Goal: Task Accomplishment & Management: Manage account settings

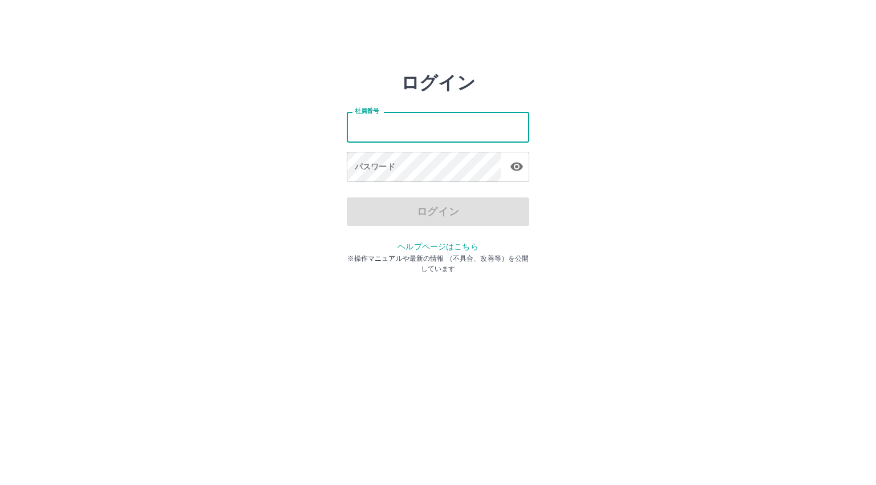
type input "*******"
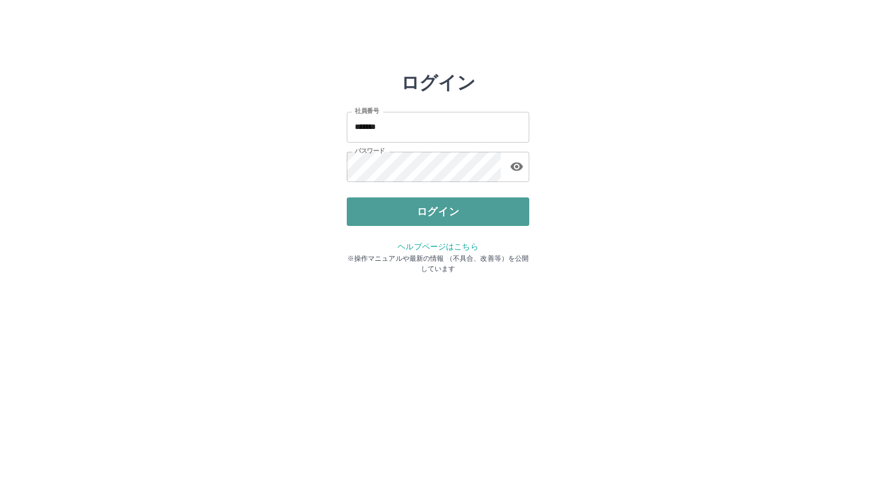
click at [420, 208] on button "ログイン" at bounding box center [438, 211] width 183 height 29
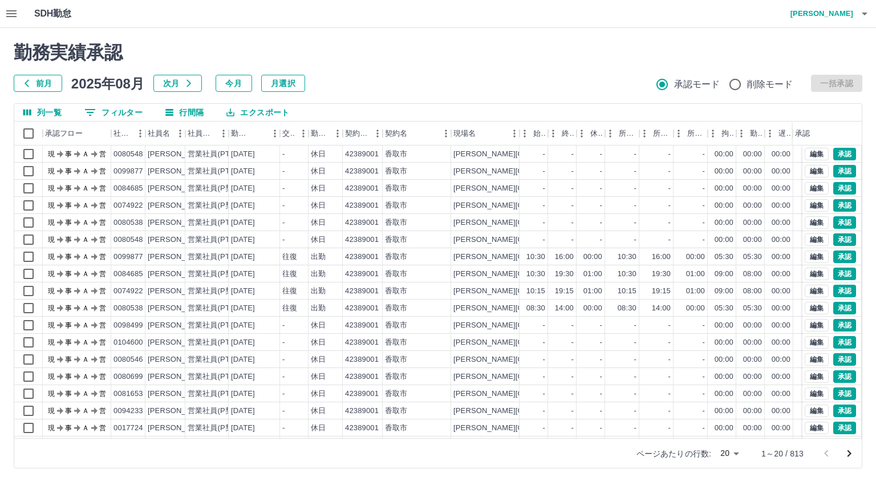
click at [731, 452] on body "SDH勤怠 [PERSON_NAME]中 勤務実績承認 前月 [DATE] 次月 今月 月選択 承認モード 削除モード 一括承認 列一覧 0 フィルター 行間…" at bounding box center [438, 241] width 876 height 482
click at [732, 442] on li "500" at bounding box center [729, 440] width 39 height 21
type input "***"
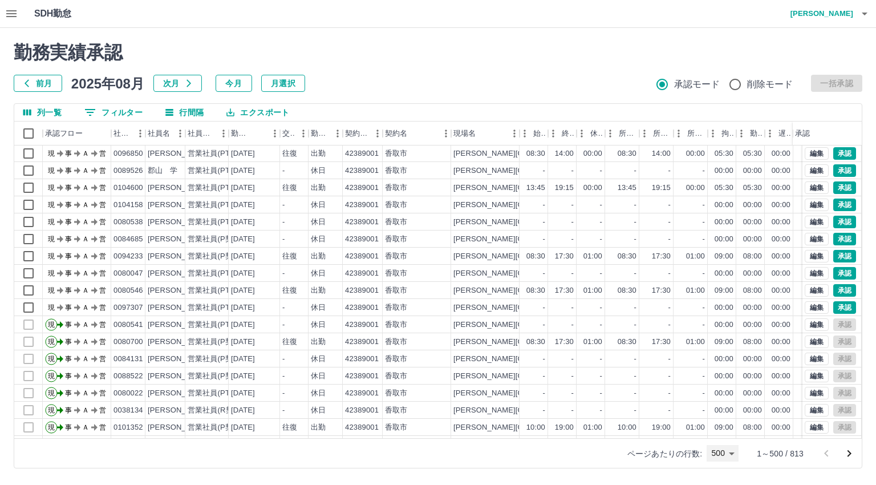
scroll to position [3870, 0]
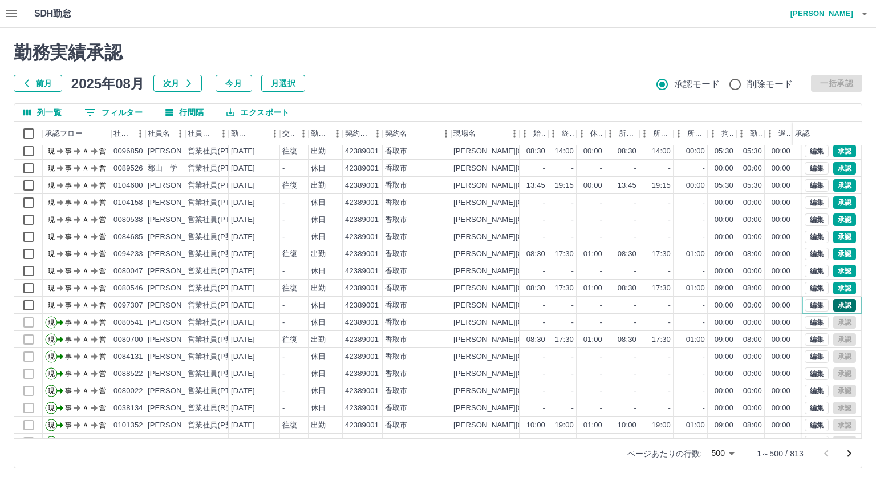
click at [833, 305] on button "承認" at bounding box center [844, 305] width 23 height 13
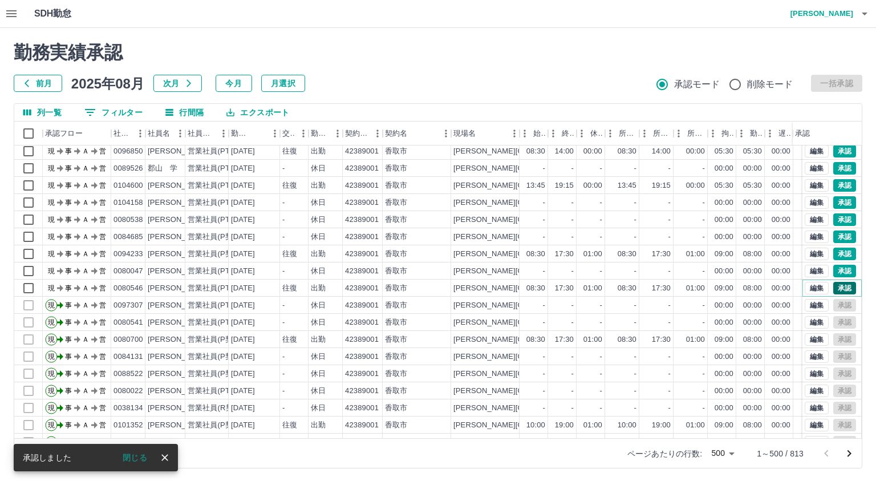
click at [833, 286] on button "承認" at bounding box center [844, 288] width 23 height 13
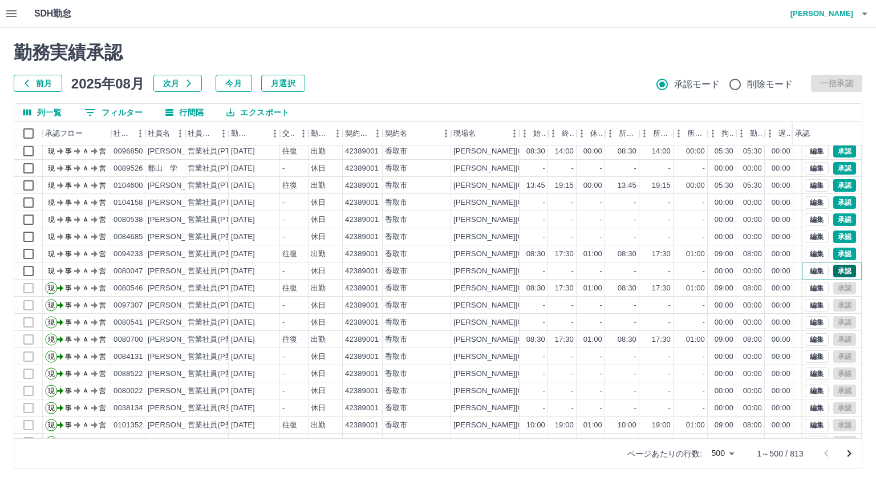
click at [835, 272] on button "承認" at bounding box center [844, 271] width 23 height 13
click at [833, 255] on button "承認" at bounding box center [844, 254] width 23 height 13
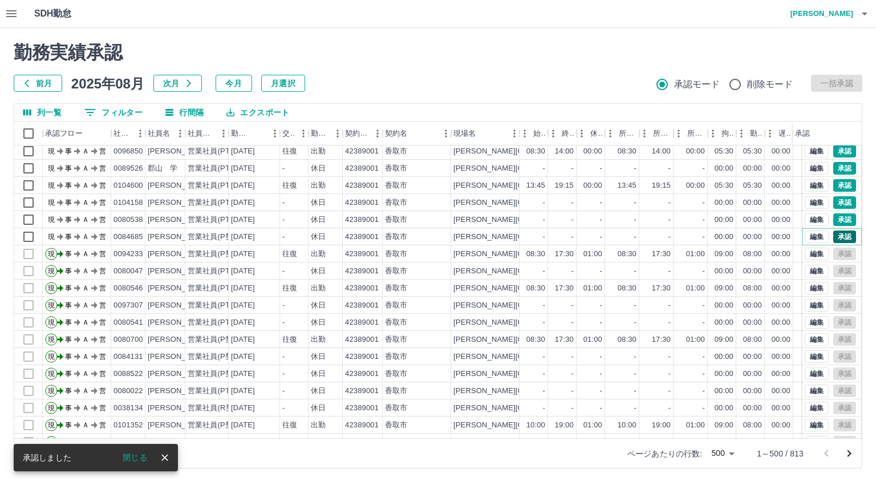
click at [833, 240] on button "承認" at bounding box center [844, 236] width 23 height 13
click at [835, 221] on button "承認" at bounding box center [844, 219] width 23 height 13
click at [834, 204] on button "承認" at bounding box center [844, 202] width 23 height 13
click at [835, 183] on button "承認" at bounding box center [844, 185] width 23 height 13
click at [839, 166] on button "承認" at bounding box center [844, 168] width 23 height 13
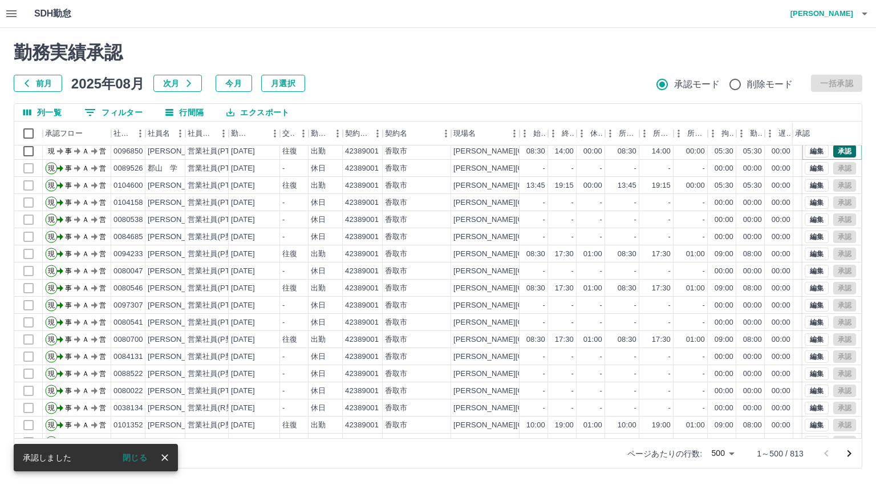
click at [837, 151] on button "承認" at bounding box center [844, 151] width 23 height 13
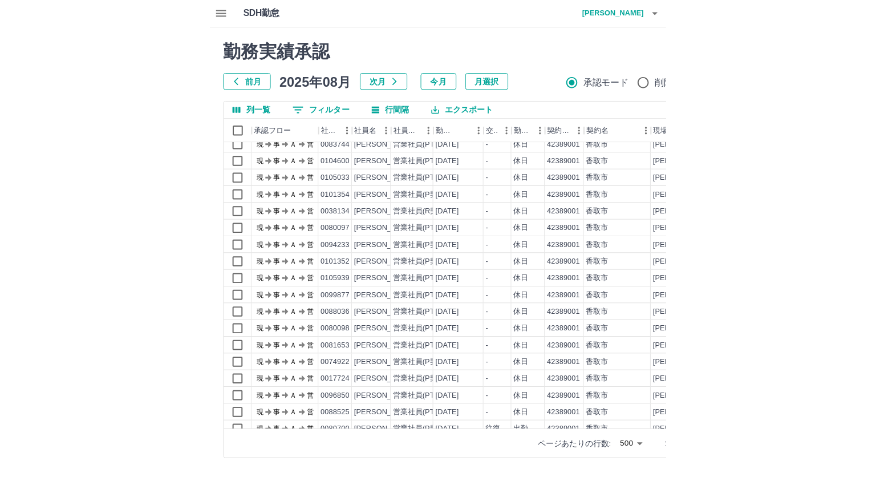
scroll to position [3186, 0]
